Goal: Information Seeking & Learning: Check status

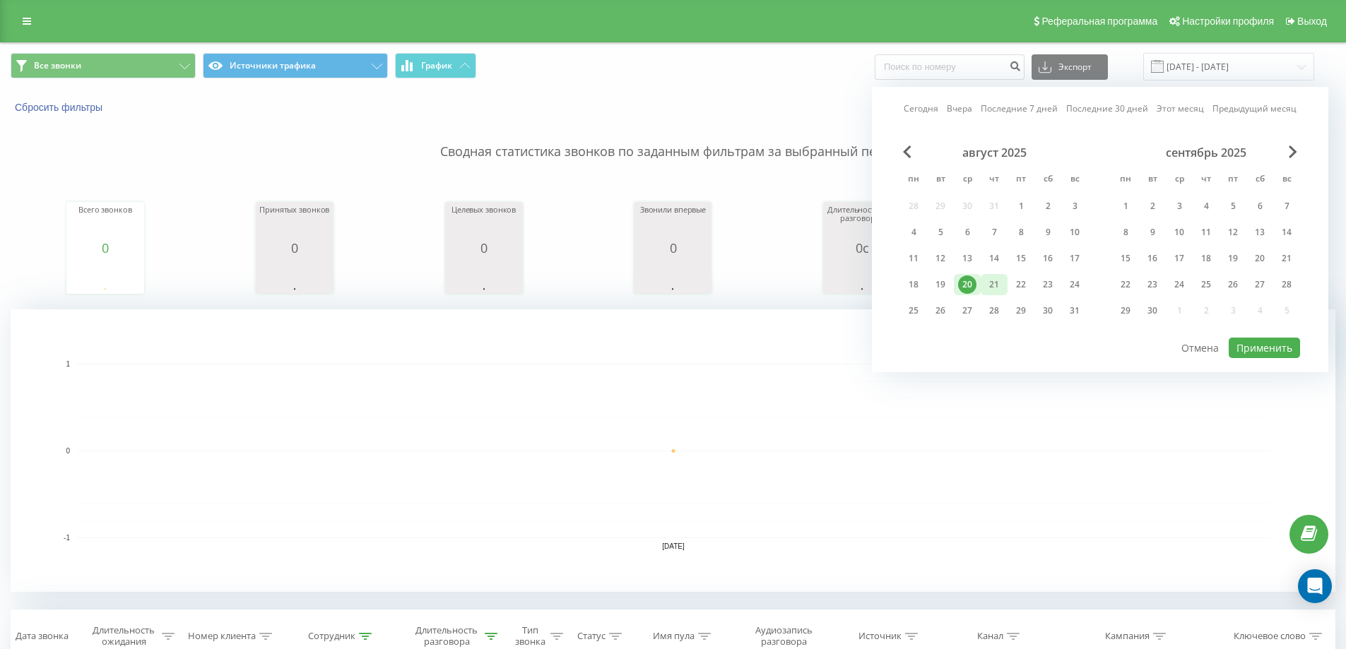
click at [998, 286] on div "21" at bounding box center [994, 285] width 18 height 18
click at [1262, 345] on button "Применить" at bounding box center [1264, 348] width 71 height 20
type input "[DATE] - [DATE]"
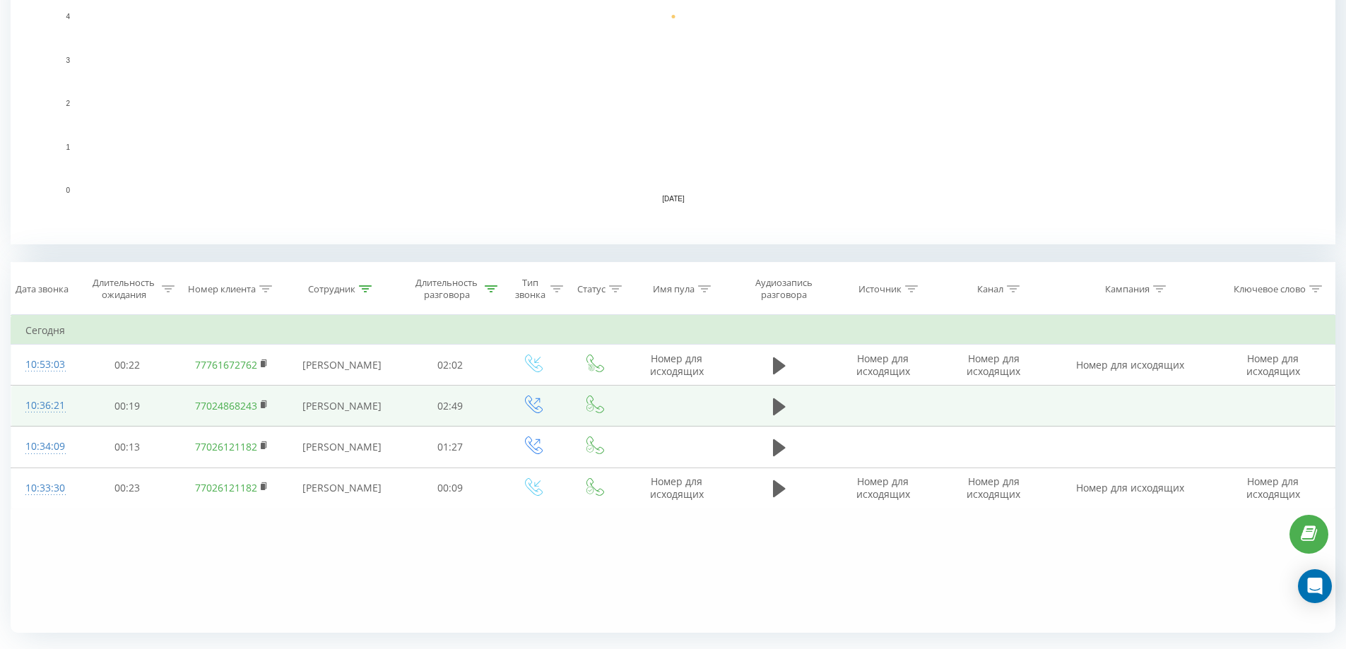
scroll to position [384, 0]
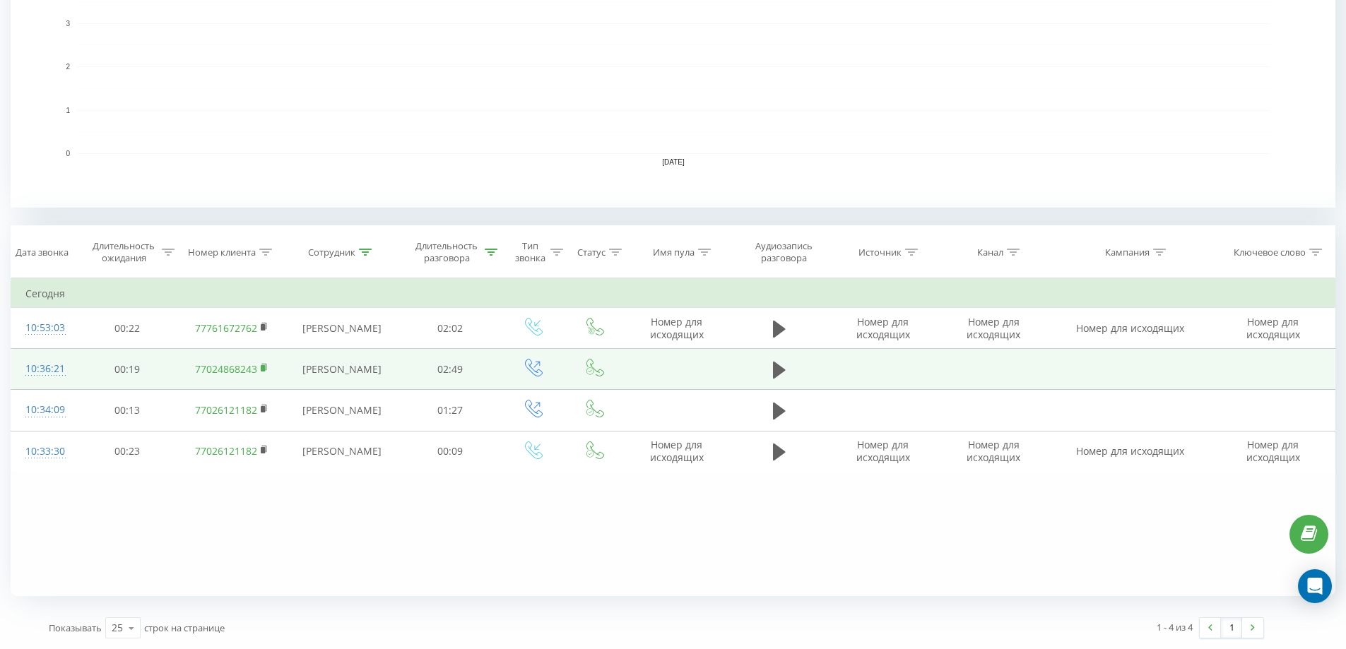
click at [263, 367] on rect at bounding box center [263, 368] width 4 height 6
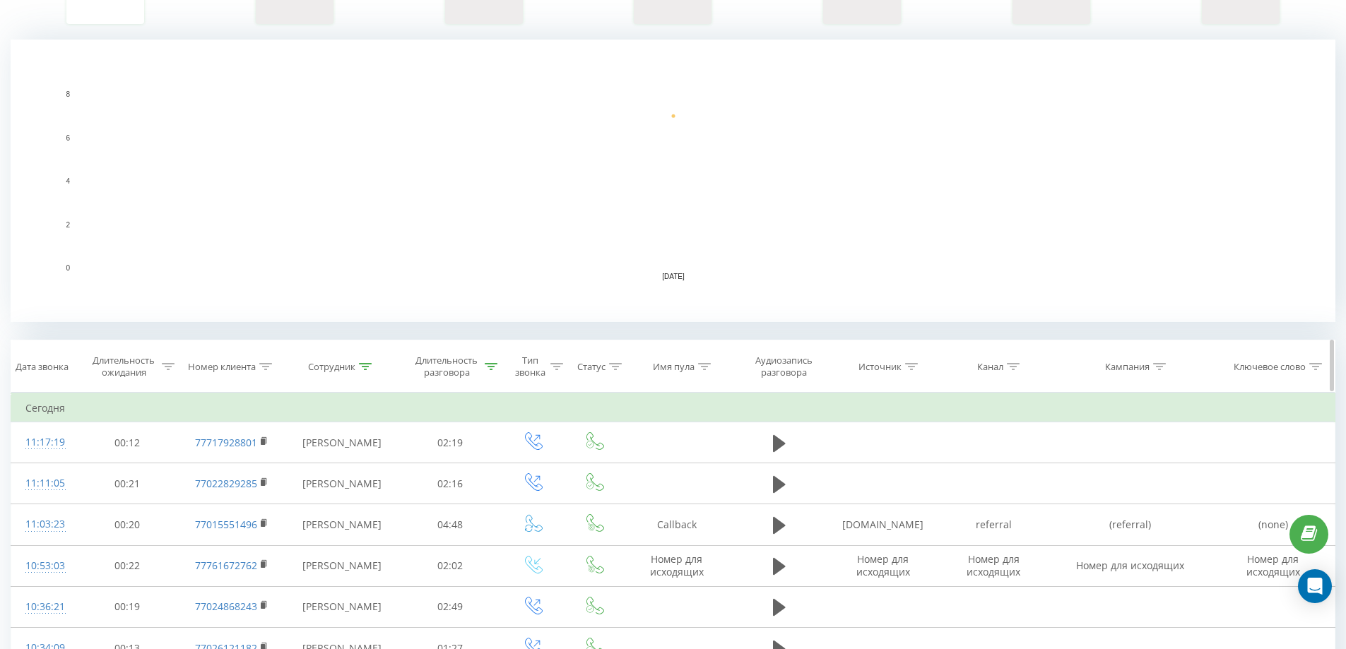
scroll to position [283, 0]
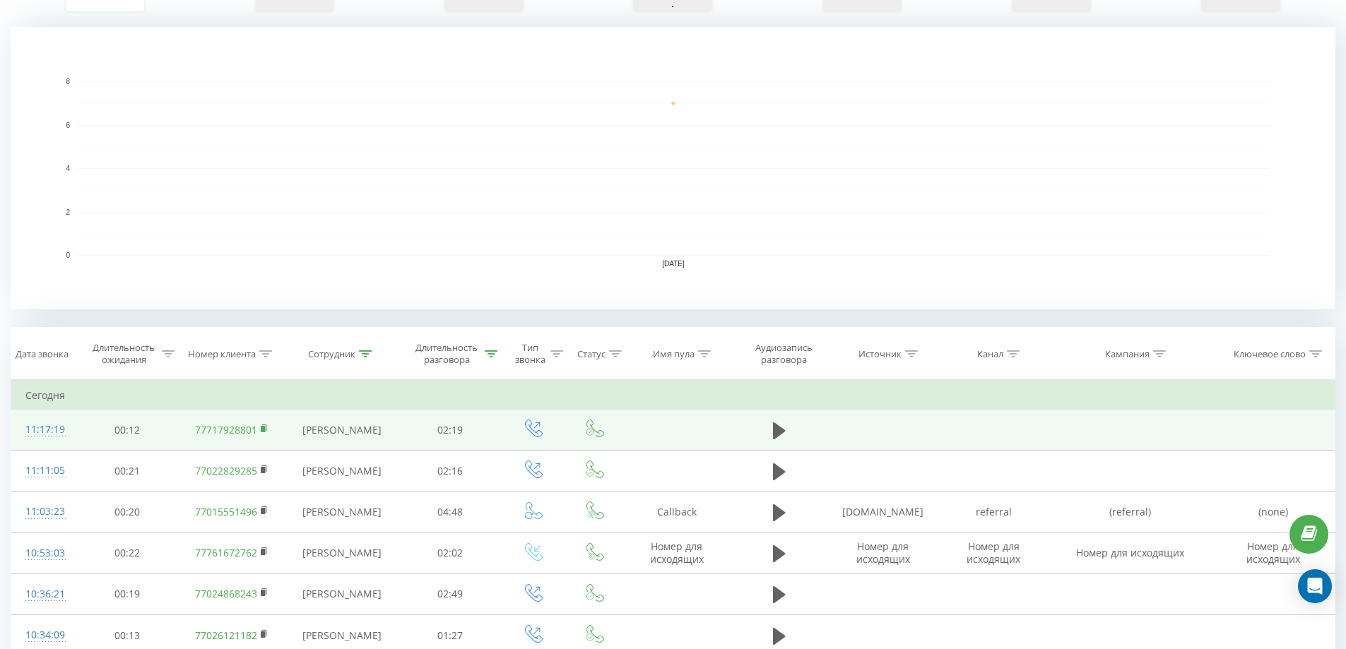
click at [266, 429] on icon at bounding box center [263, 427] width 5 height 6
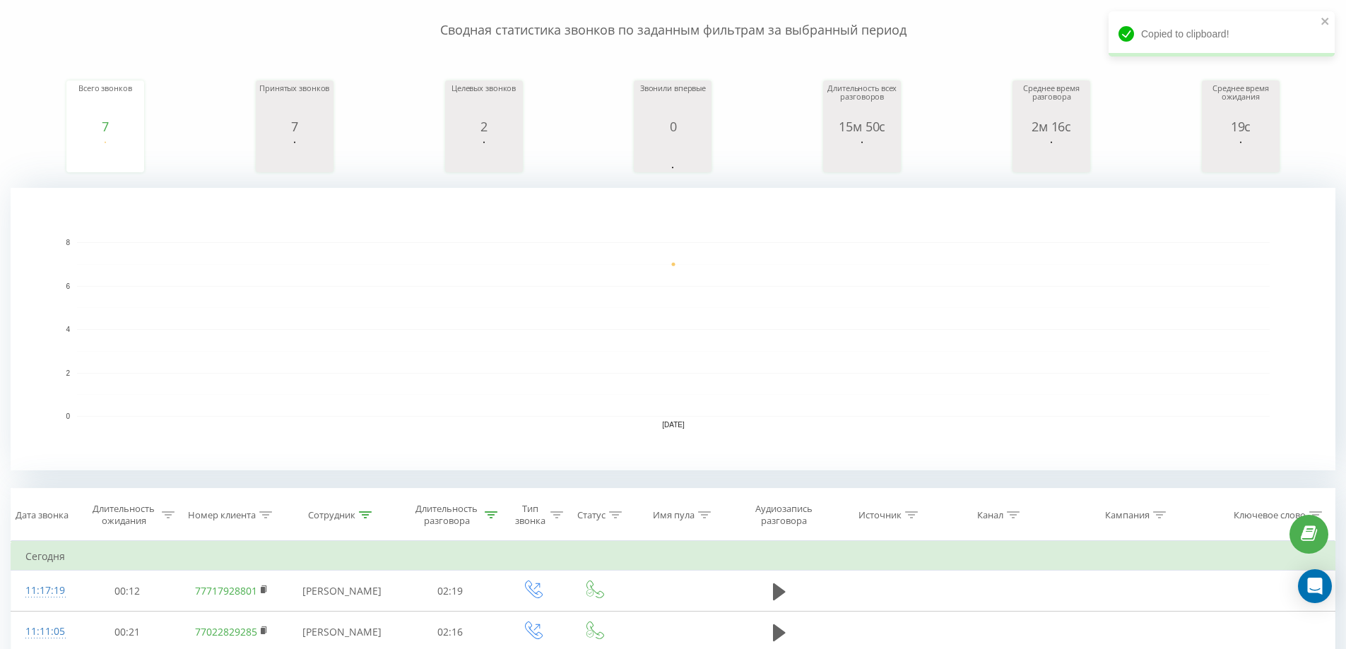
scroll to position [0, 0]
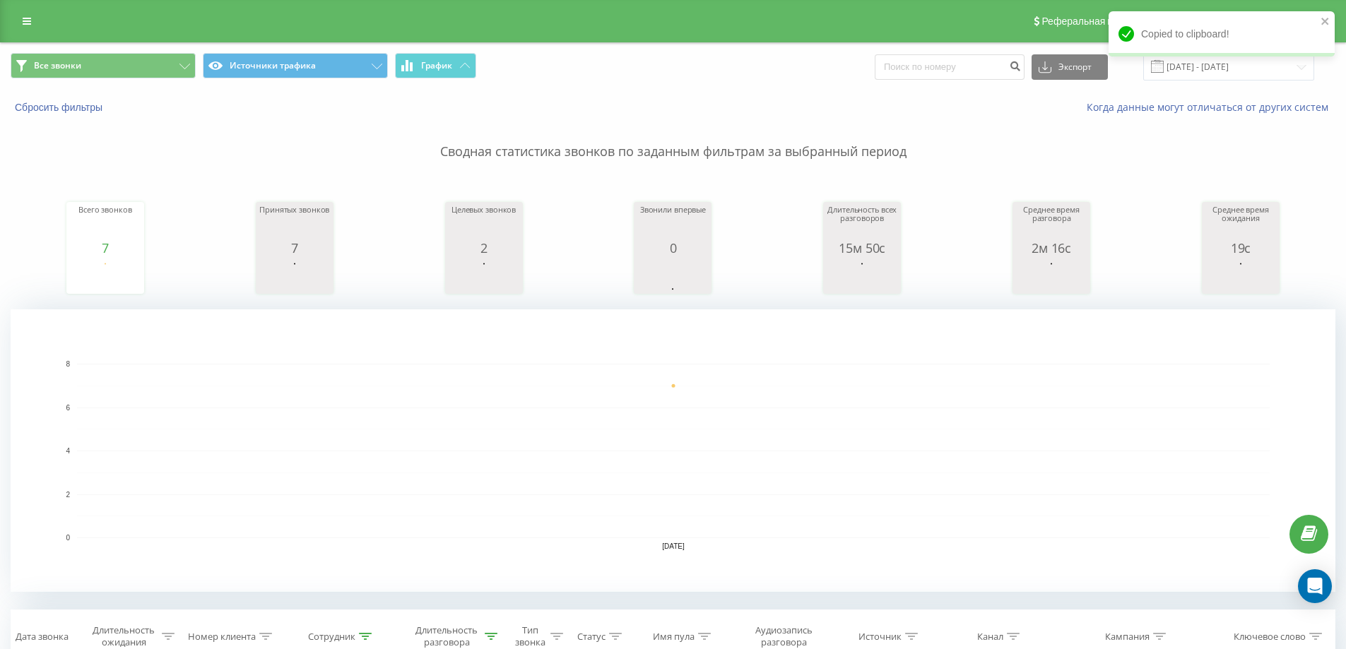
click at [1199, 64] on div "Copied to clipboard!" at bounding box center [1222, 38] width 226 height 55
click at [1302, 72] on input "[DATE] - [DATE]" at bounding box center [1228, 67] width 171 height 28
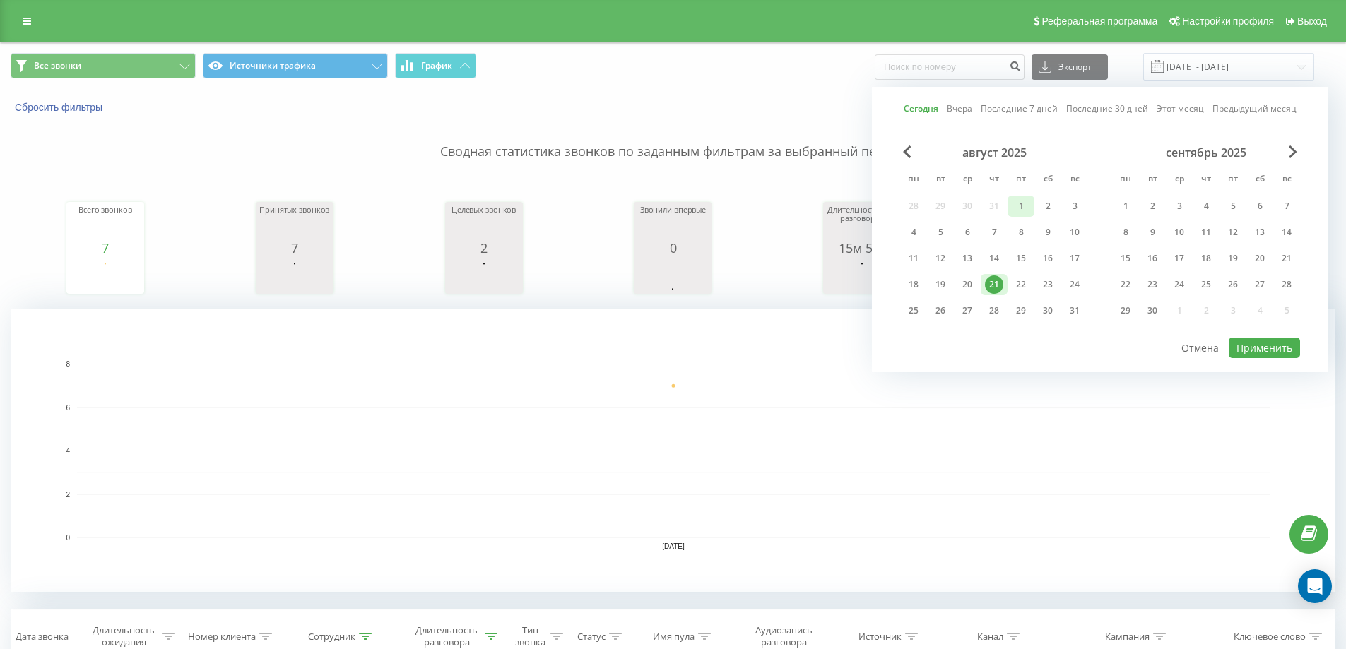
click at [1020, 206] on div "1" at bounding box center [1021, 206] width 18 height 18
click at [999, 288] on div "21" at bounding box center [994, 285] width 18 height 18
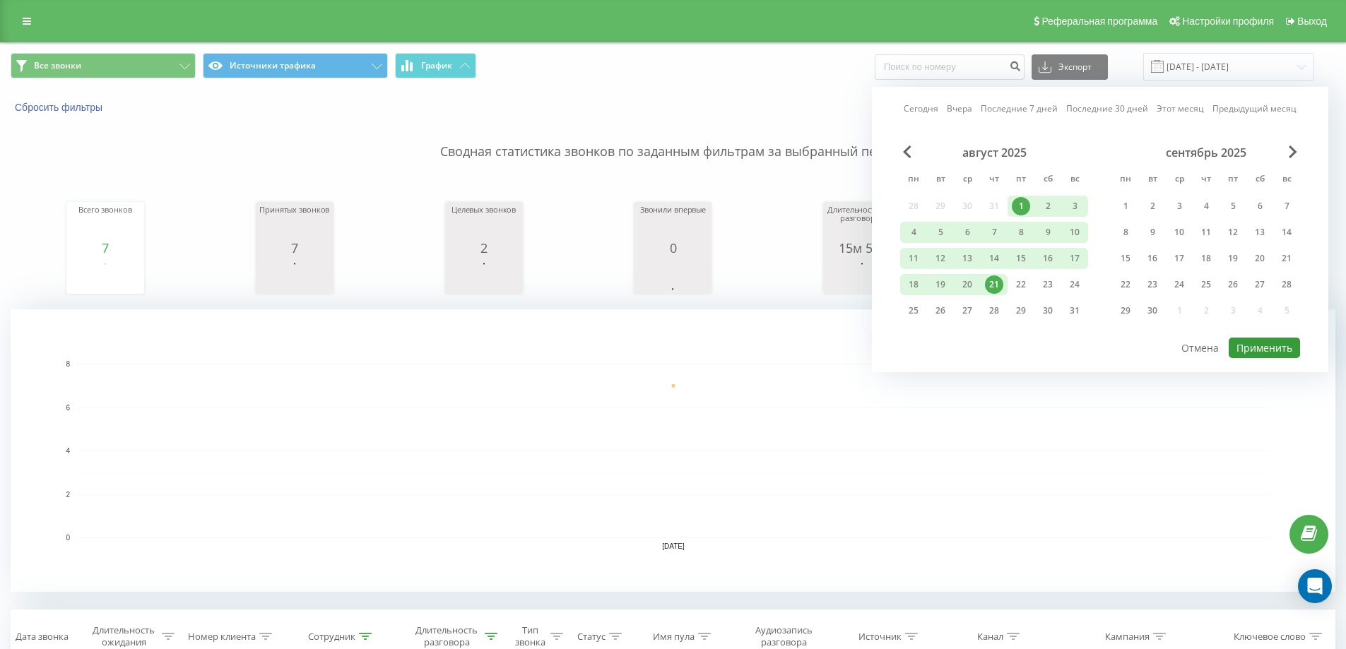
click at [1284, 343] on button "Применить" at bounding box center [1264, 348] width 71 height 20
type input "[DATE] - [DATE]"
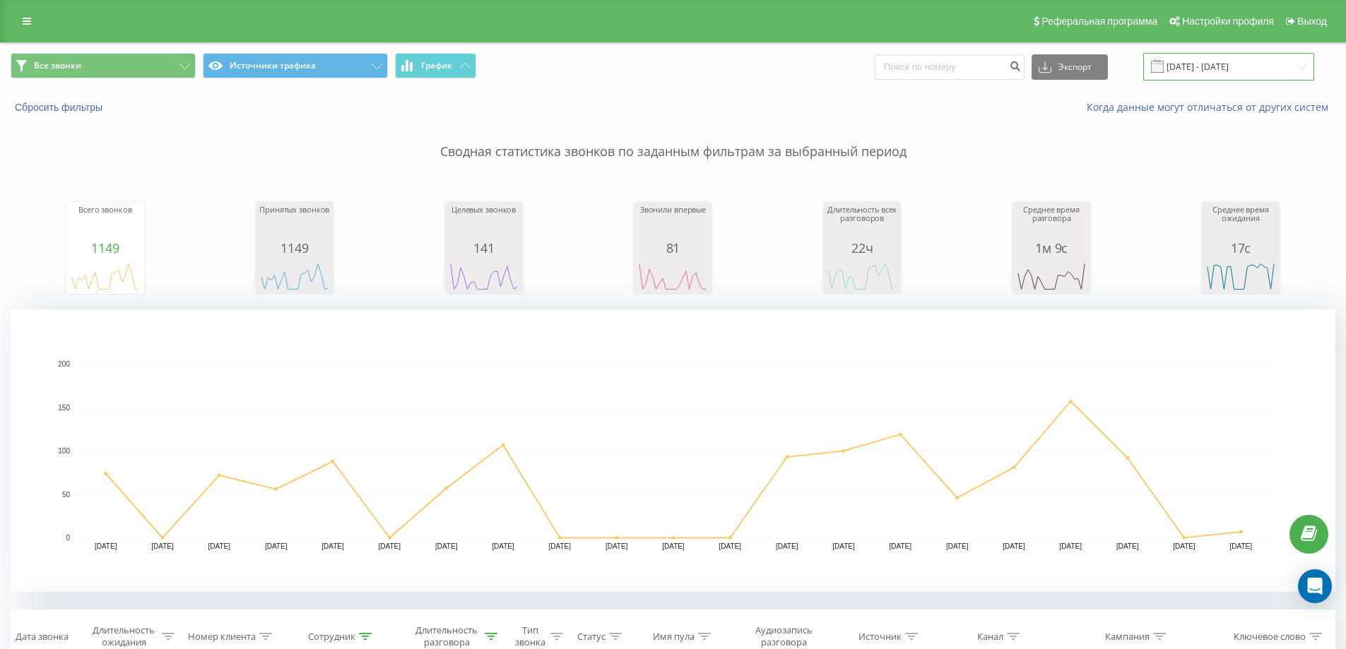
click at [1218, 56] on input "[DATE] - [DATE]" at bounding box center [1228, 67] width 171 height 28
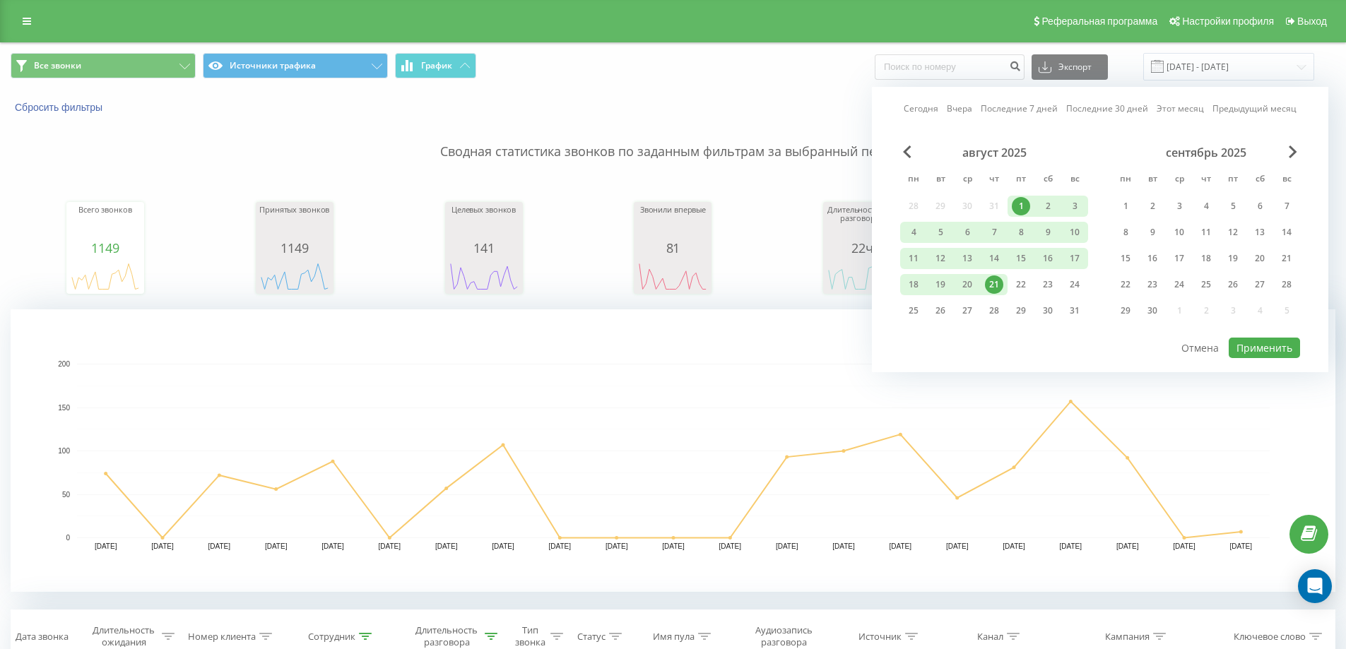
click at [375, 370] on rect "A chart." at bounding box center [673, 451] width 1193 height 175
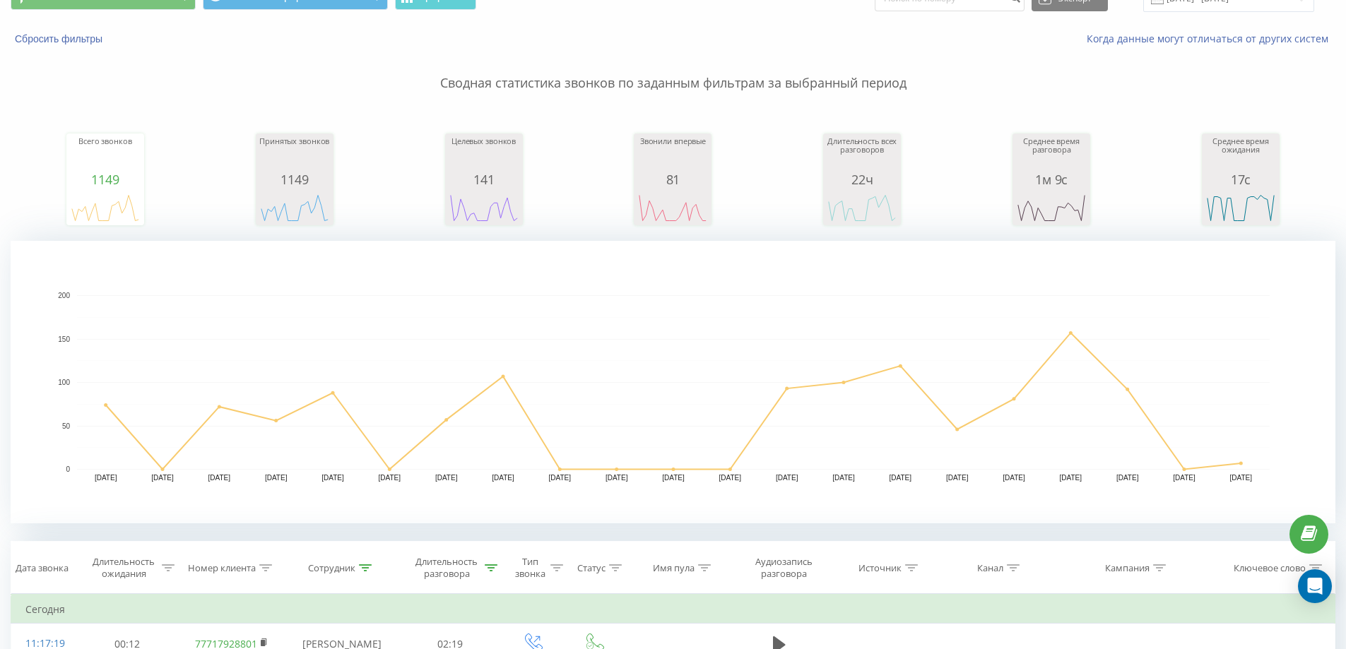
scroll to position [212, 0]
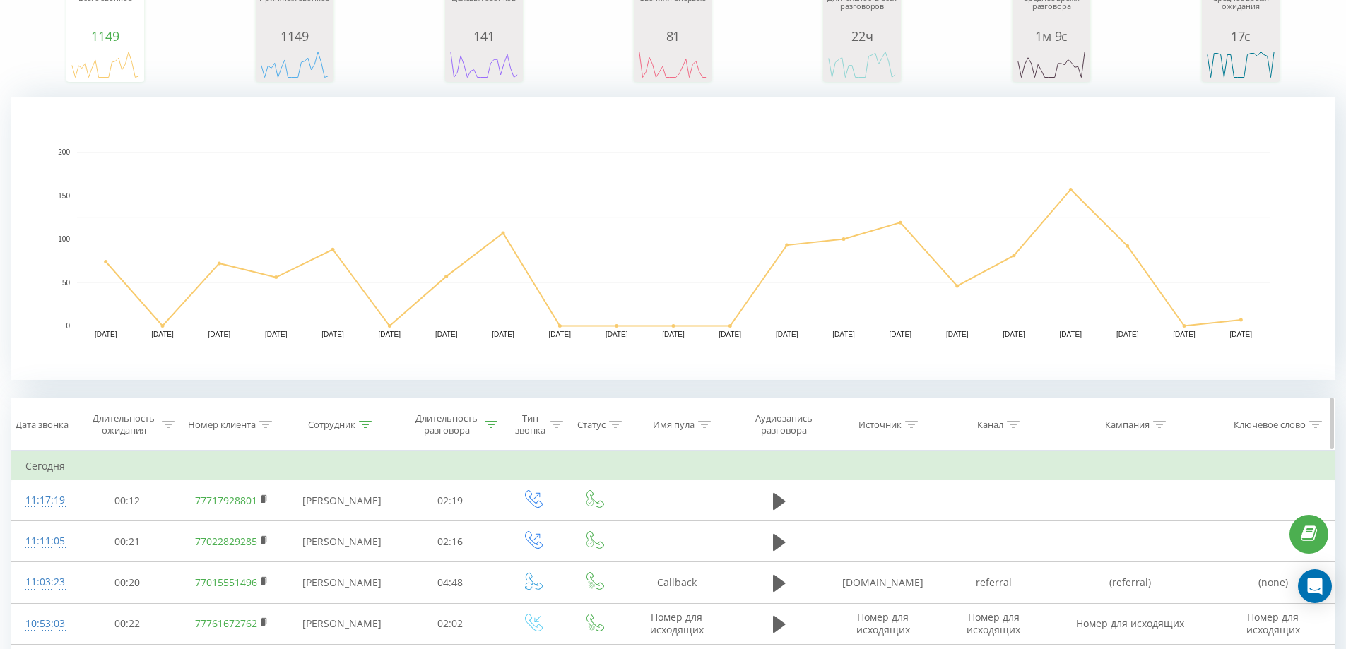
click at [367, 425] on icon at bounding box center [366, 424] width 13 height 7
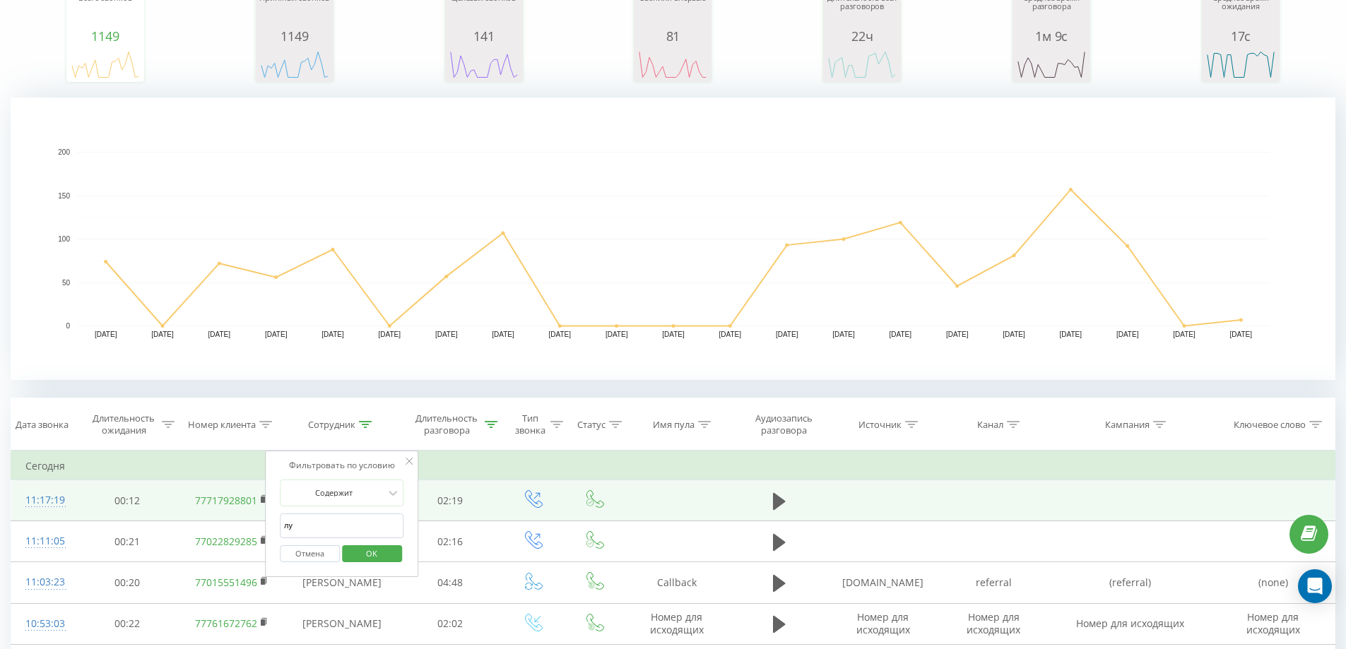
drag, startPoint x: 342, startPoint y: 536, endPoint x: 211, endPoint y: 519, distance: 131.8
type input "мер"
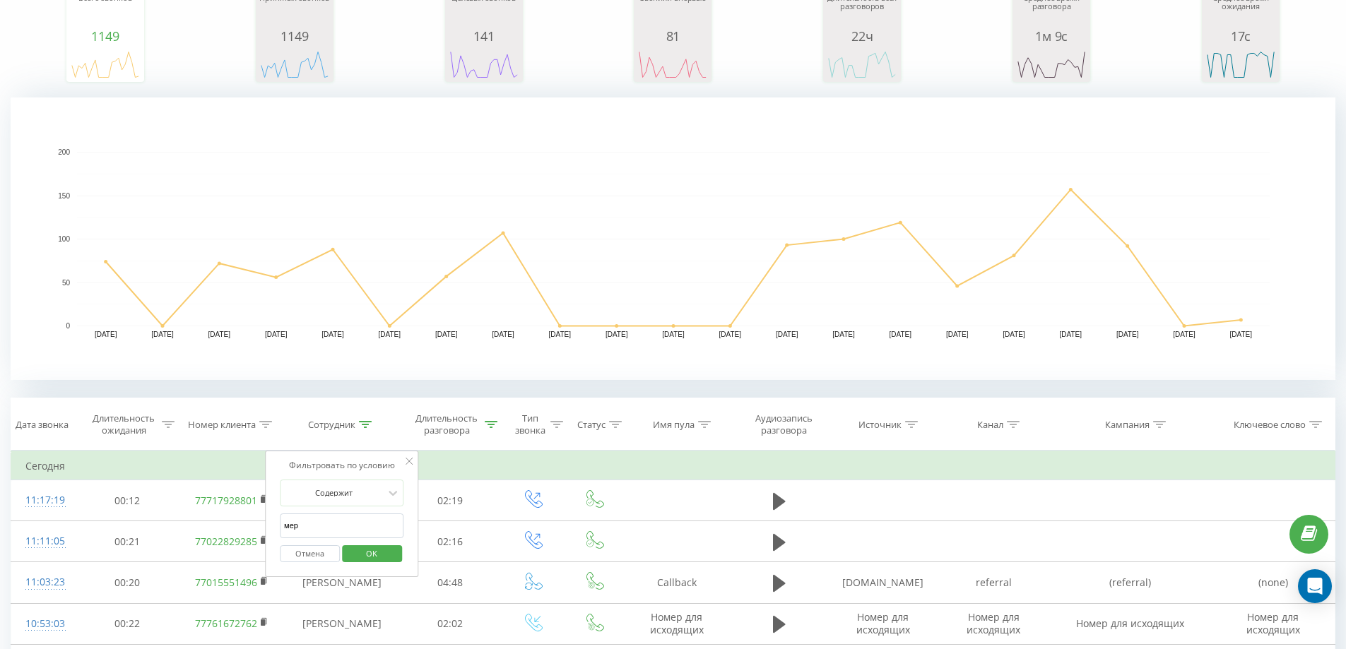
click at [377, 545] on span "OK" at bounding box center [372, 554] width 40 height 22
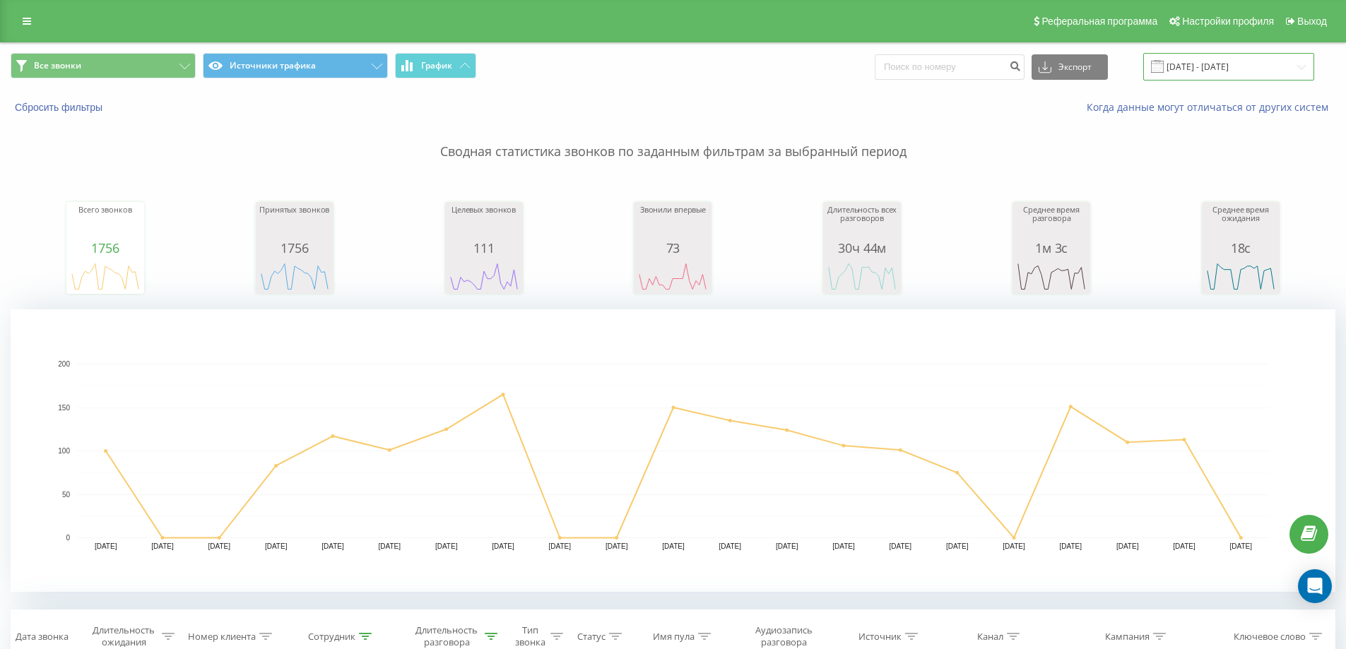
click at [1205, 63] on input "[DATE] - [DATE]" at bounding box center [1228, 67] width 171 height 28
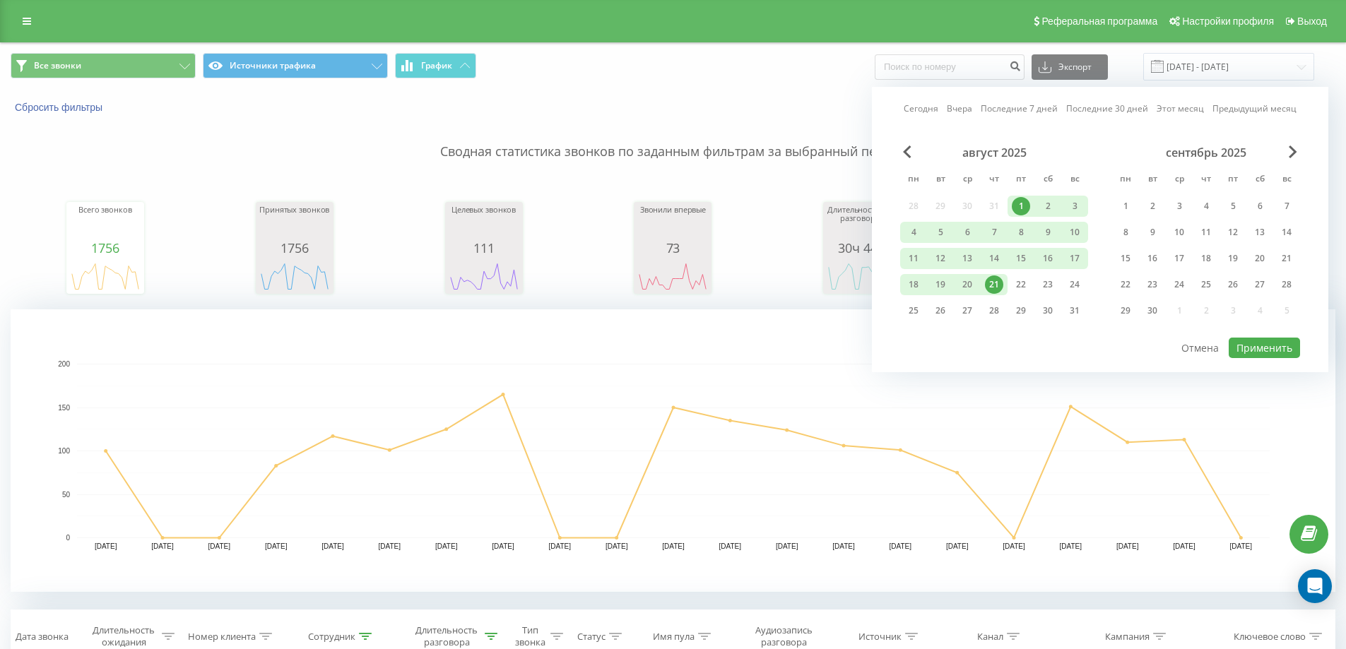
click at [990, 284] on div "21" at bounding box center [994, 285] width 18 height 18
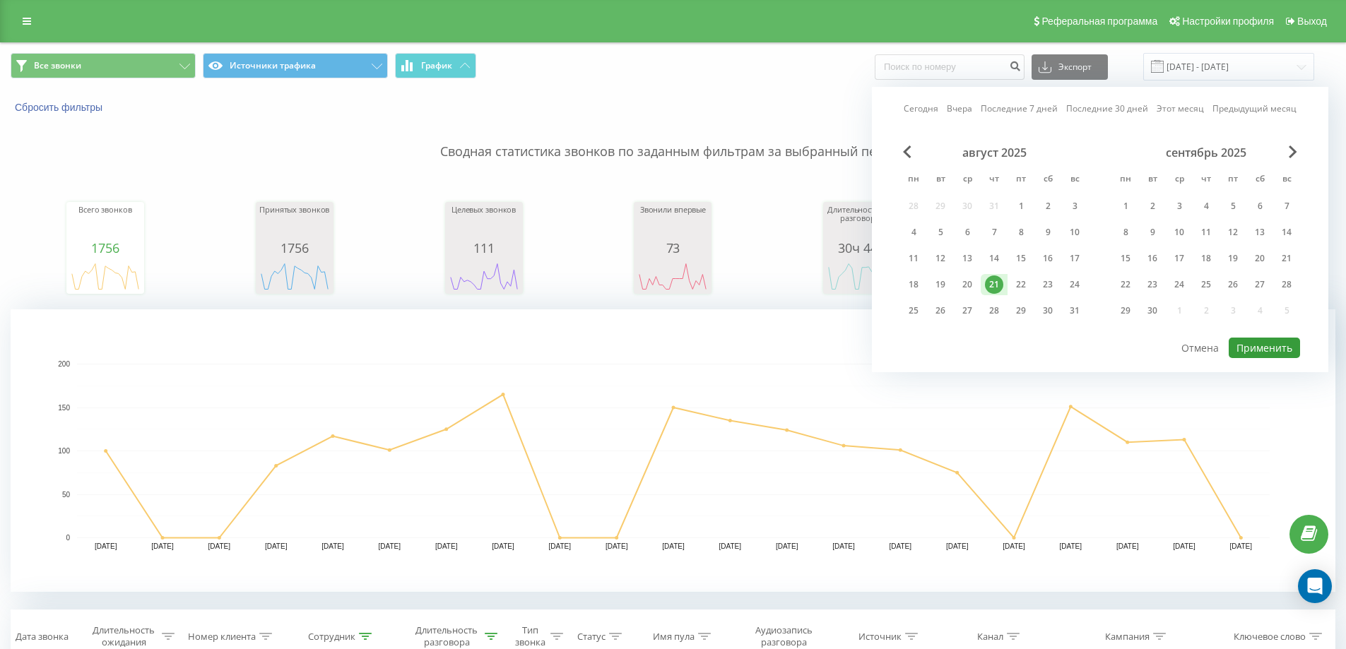
click at [1246, 348] on button "Применить" at bounding box center [1264, 348] width 71 height 20
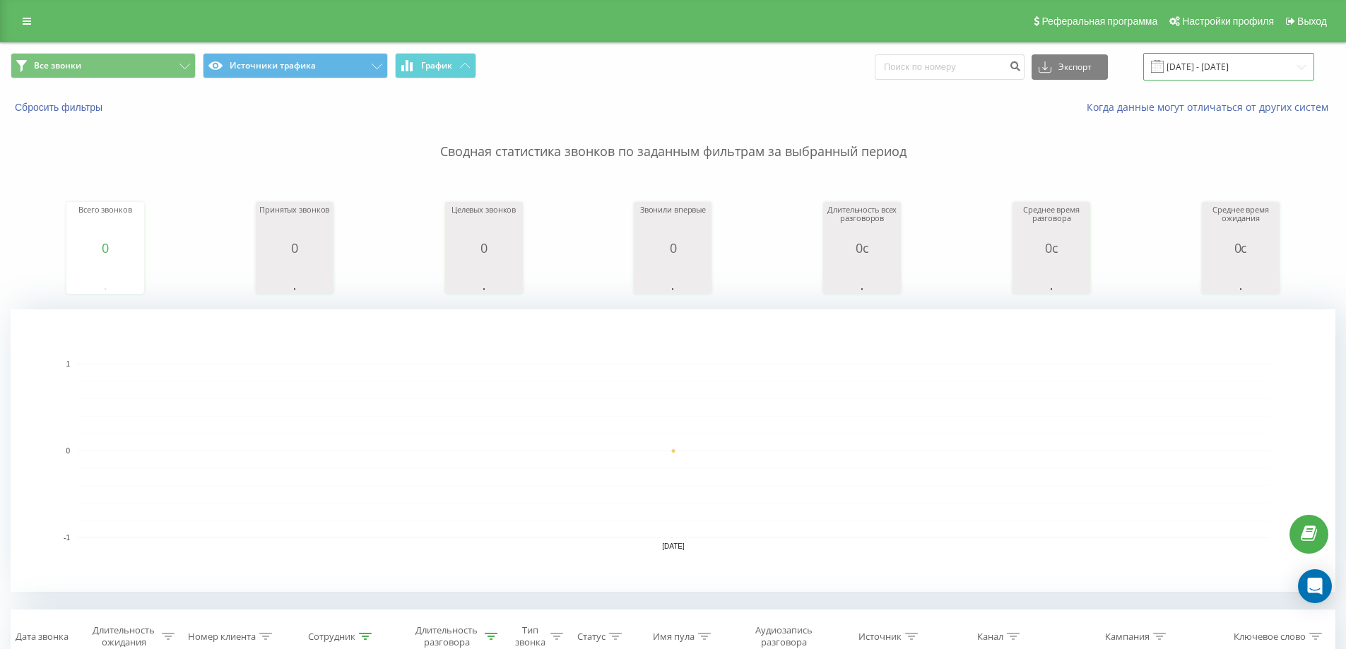
click at [1221, 53] on input "[DATE] - [DATE]" at bounding box center [1228, 67] width 171 height 28
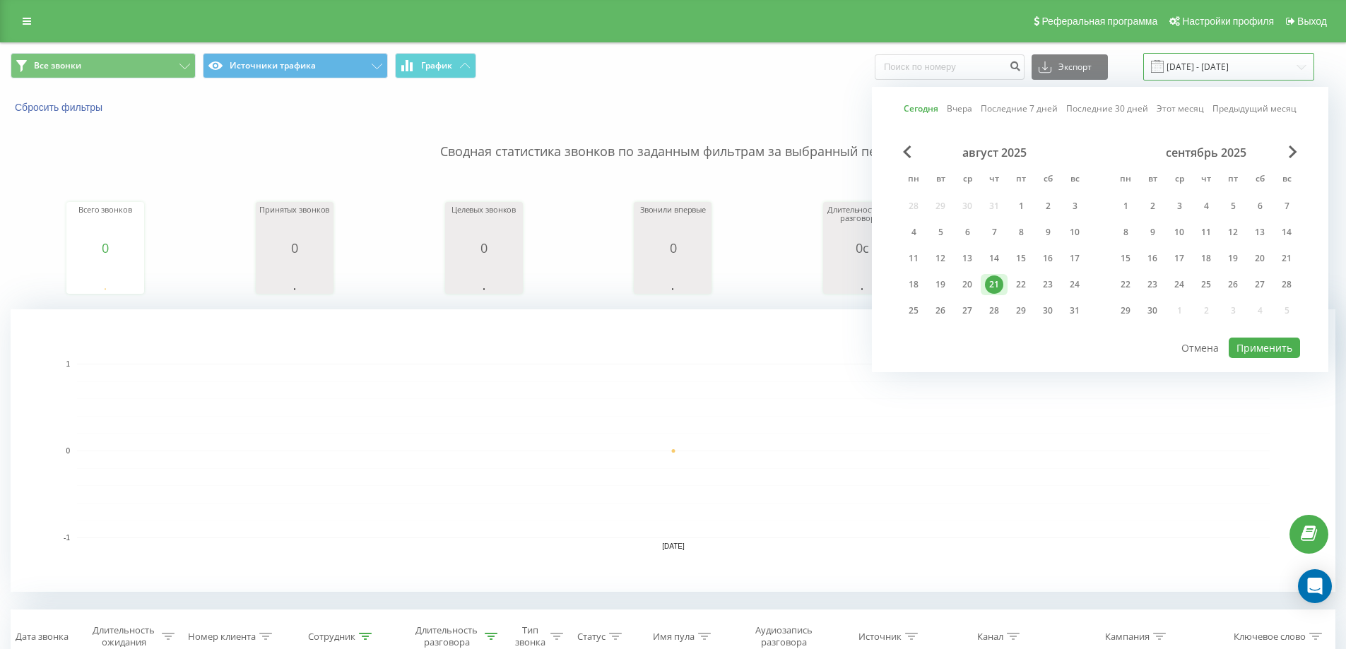
click at [1228, 61] on input "[DATE] - [DATE]" at bounding box center [1228, 67] width 171 height 28
click at [1017, 284] on div "22" at bounding box center [1021, 285] width 18 height 18
click at [1249, 340] on button "Применить" at bounding box center [1264, 348] width 71 height 20
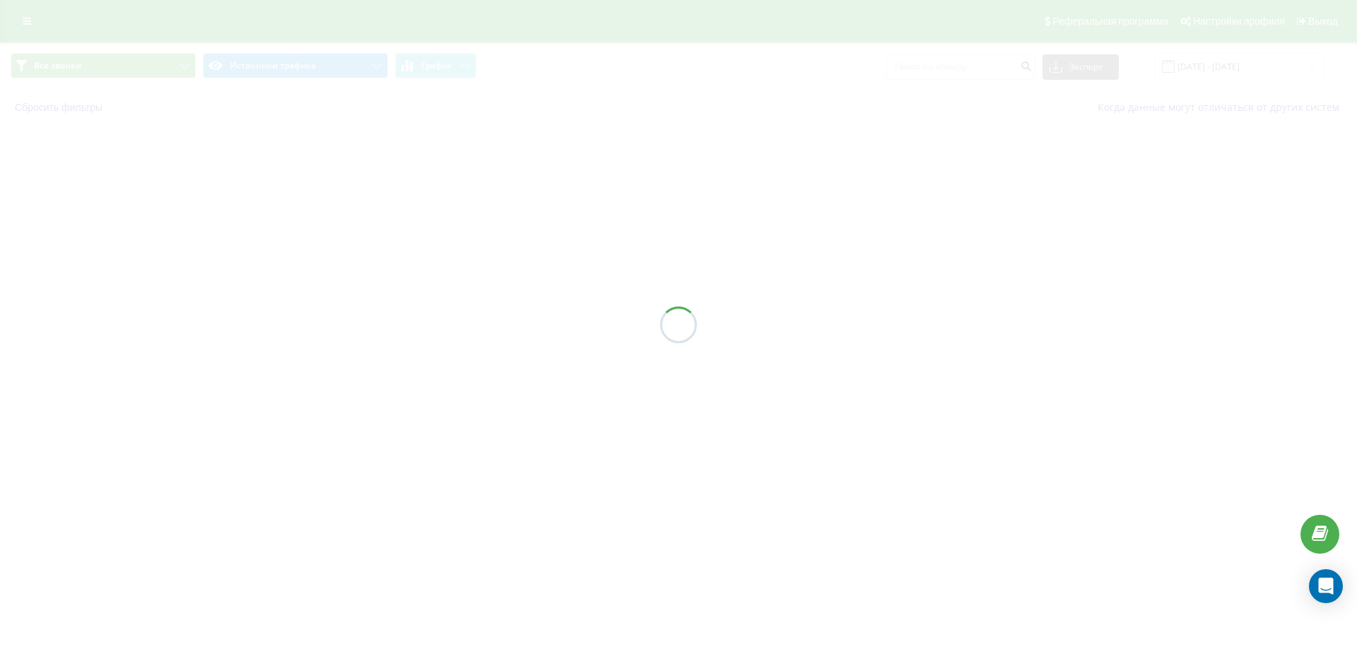
click at [1233, 74] on div at bounding box center [678, 324] width 1357 height 649
click at [1233, 66] on div at bounding box center [678, 324] width 1357 height 649
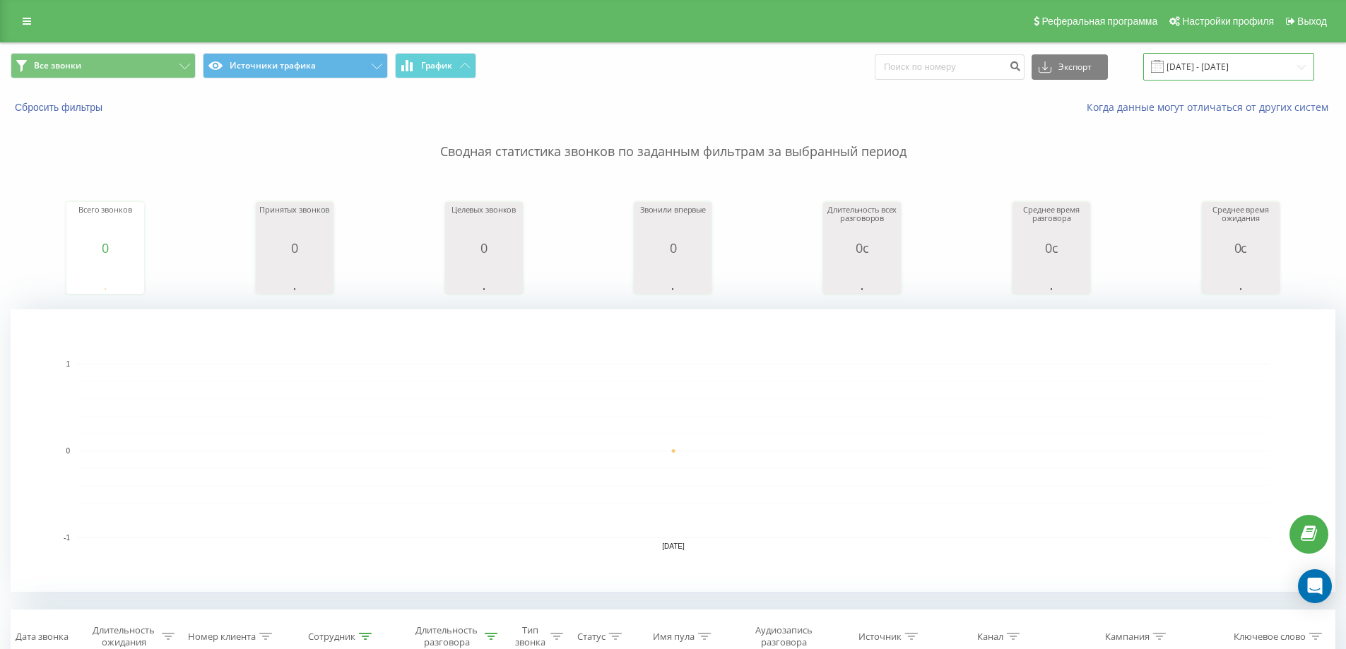
click at [1233, 66] on input "[DATE] - [DATE]" at bounding box center [1228, 67] width 171 height 28
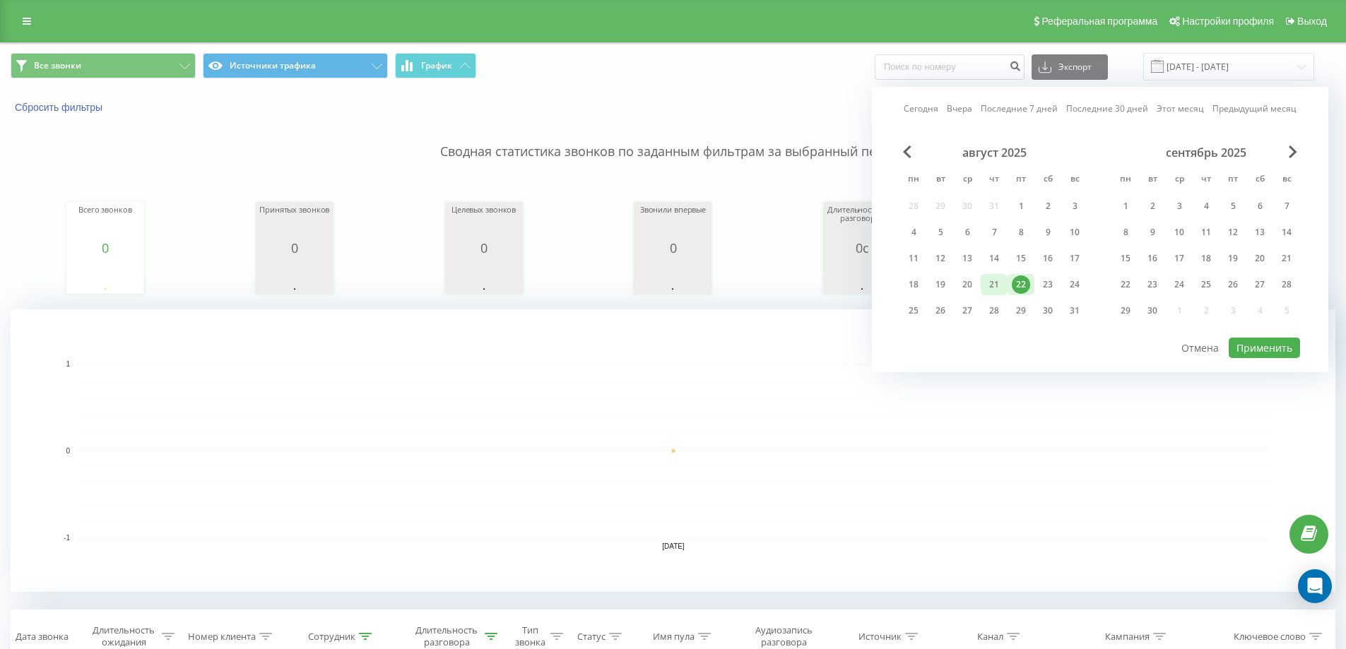
click at [991, 285] on div "21" at bounding box center [994, 285] width 18 height 18
click at [1254, 343] on button "Применить" at bounding box center [1264, 348] width 71 height 20
type input "[DATE] - [DATE]"
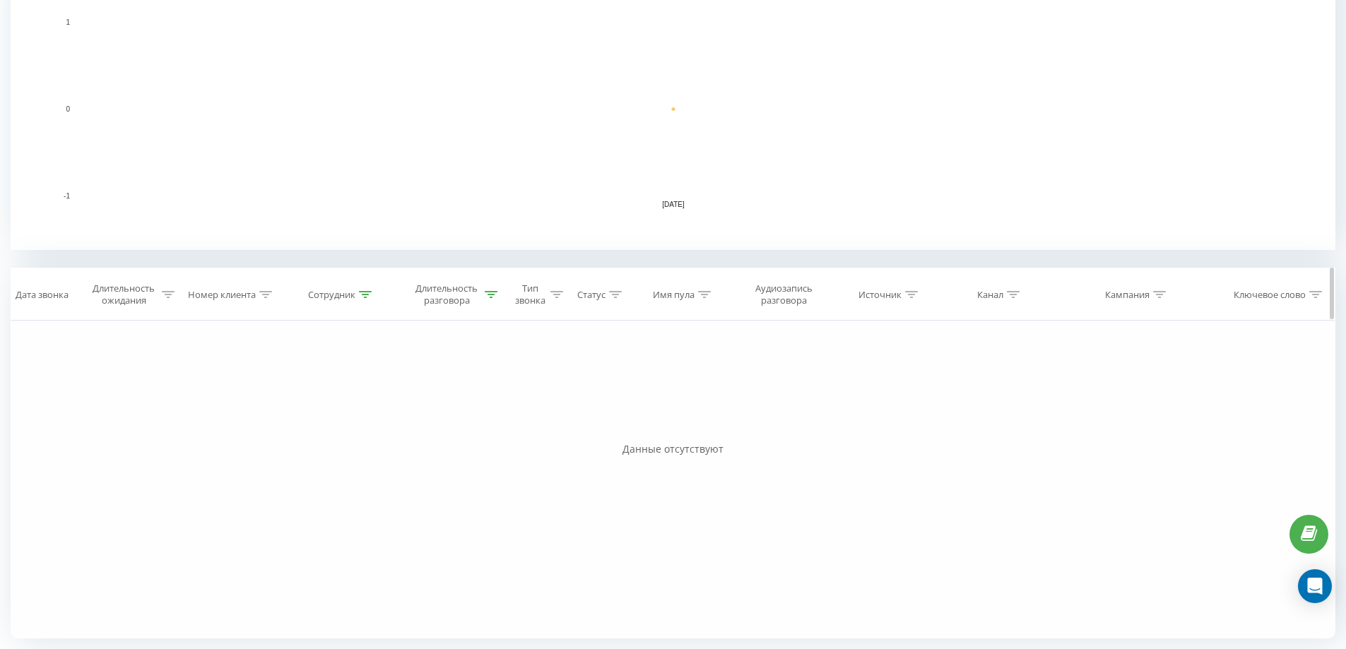
scroll to position [343, 0]
click at [372, 295] on div "Сотрудник" at bounding box center [342, 294] width 114 height 12
drag, startPoint x: 323, startPoint y: 406, endPoint x: 276, endPoint y: 403, distance: 47.4
click at [276, 403] on div "Фильтровать по условию Содержит мер Отмена OK" at bounding box center [342, 382] width 154 height 127
type input "лу"
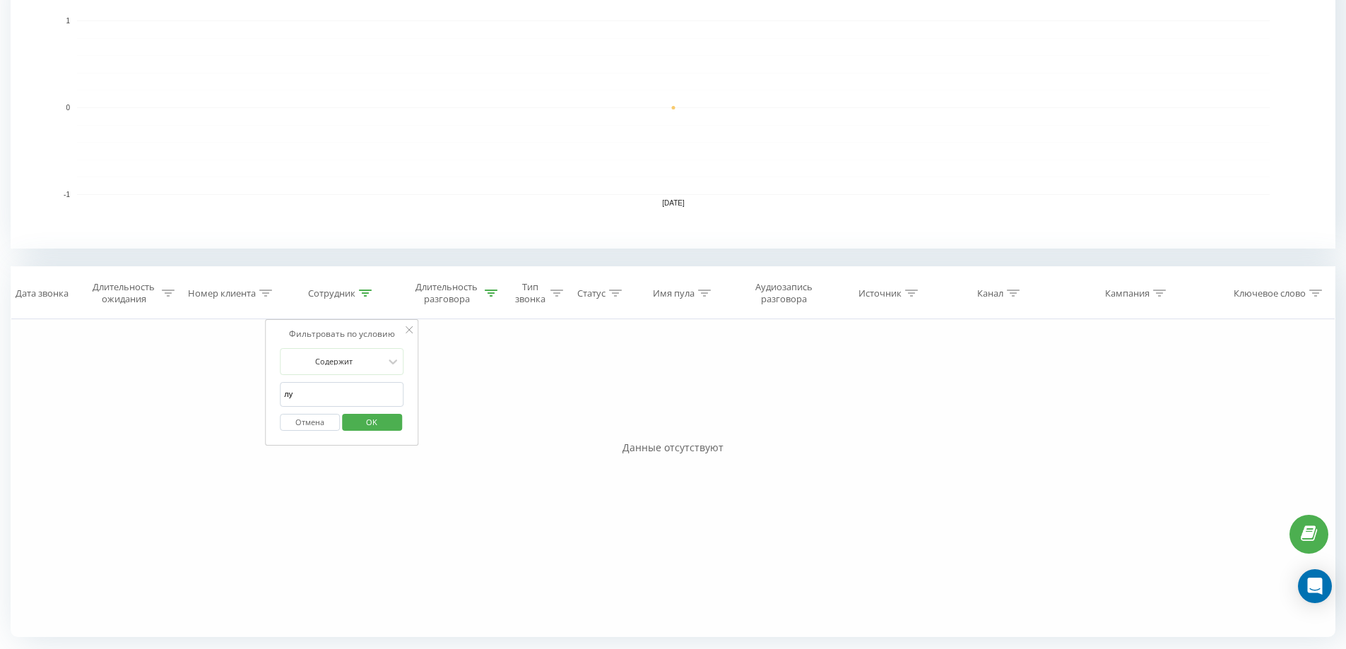
click at [367, 413] on span "OK" at bounding box center [372, 422] width 40 height 22
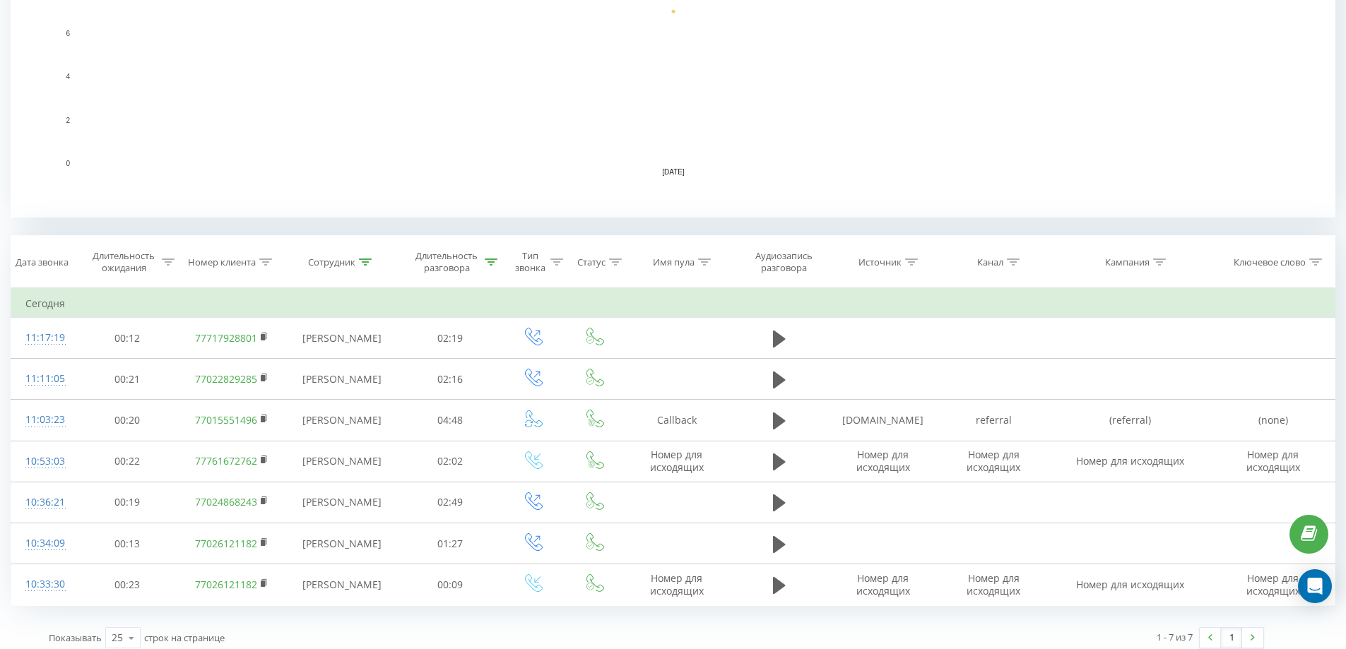
scroll to position [384, 0]
